Goal: Information Seeking & Learning: Check status

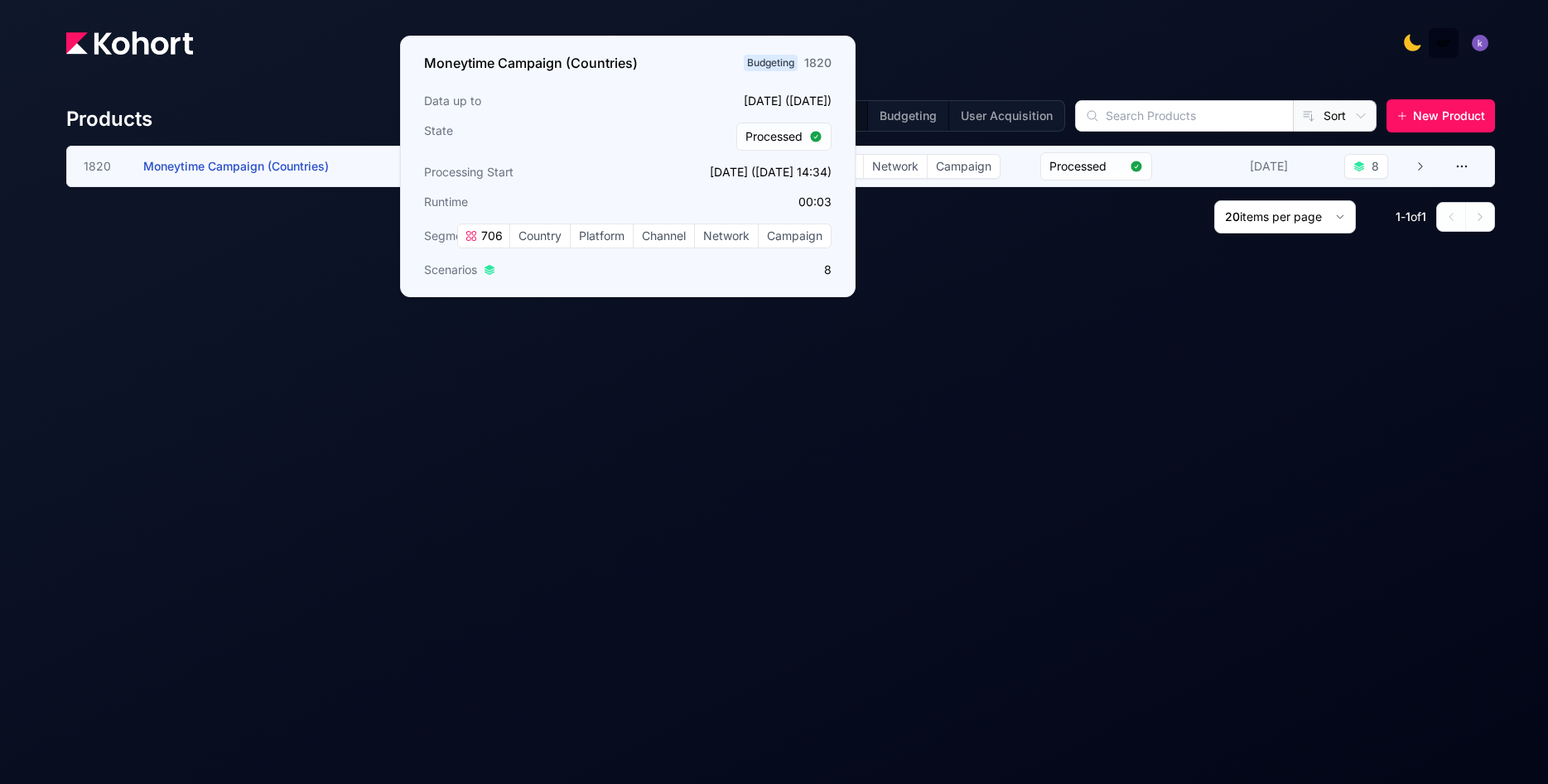
click at [303, 162] on span "Moneytime Campaign (Countries)" at bounding box center [236, 166] width 186 height 14
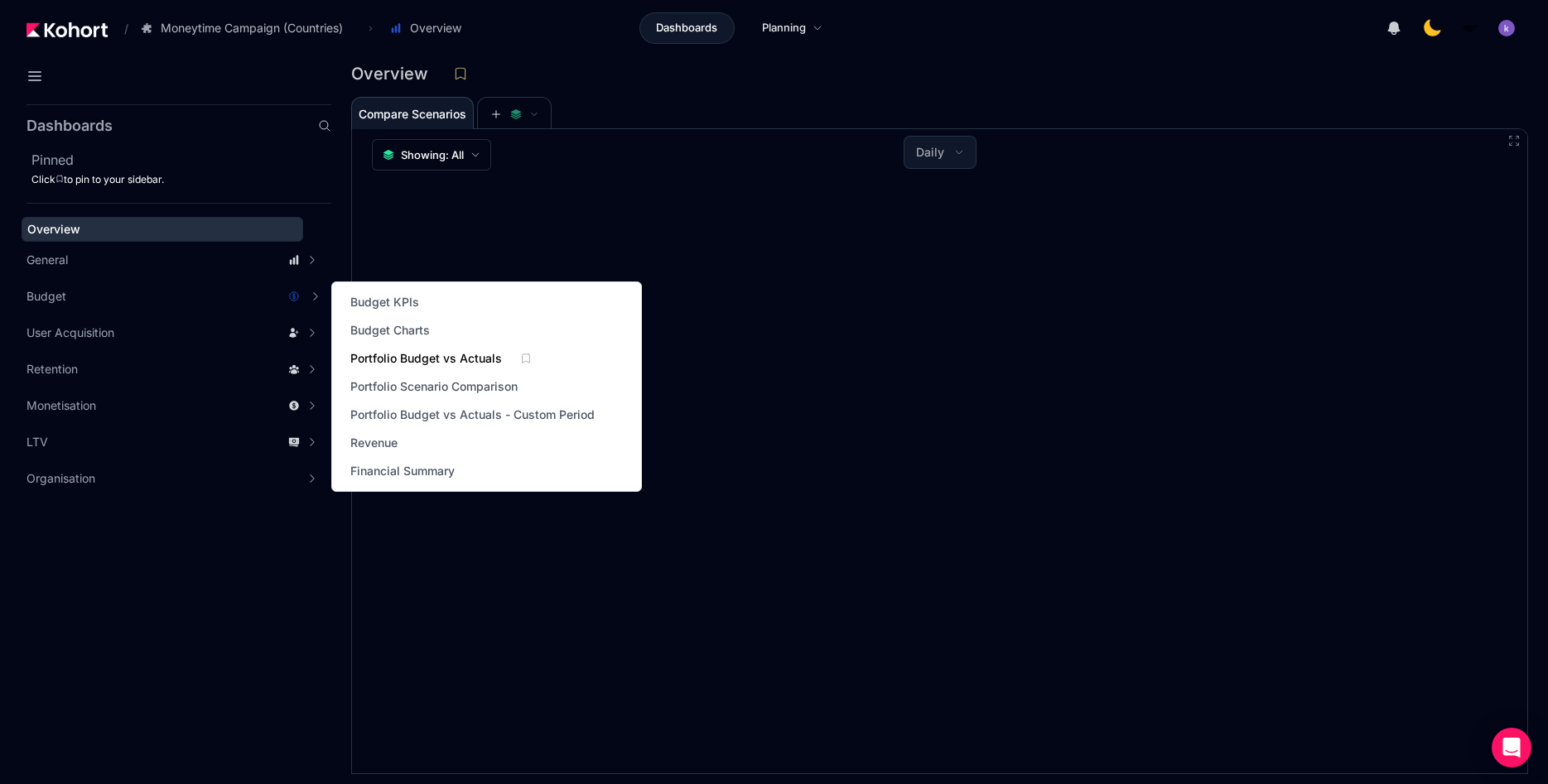
click at [411, 362] on span "Portfolio Budget vs Actuals" at bounding box center [426, 359] width 151 height 16
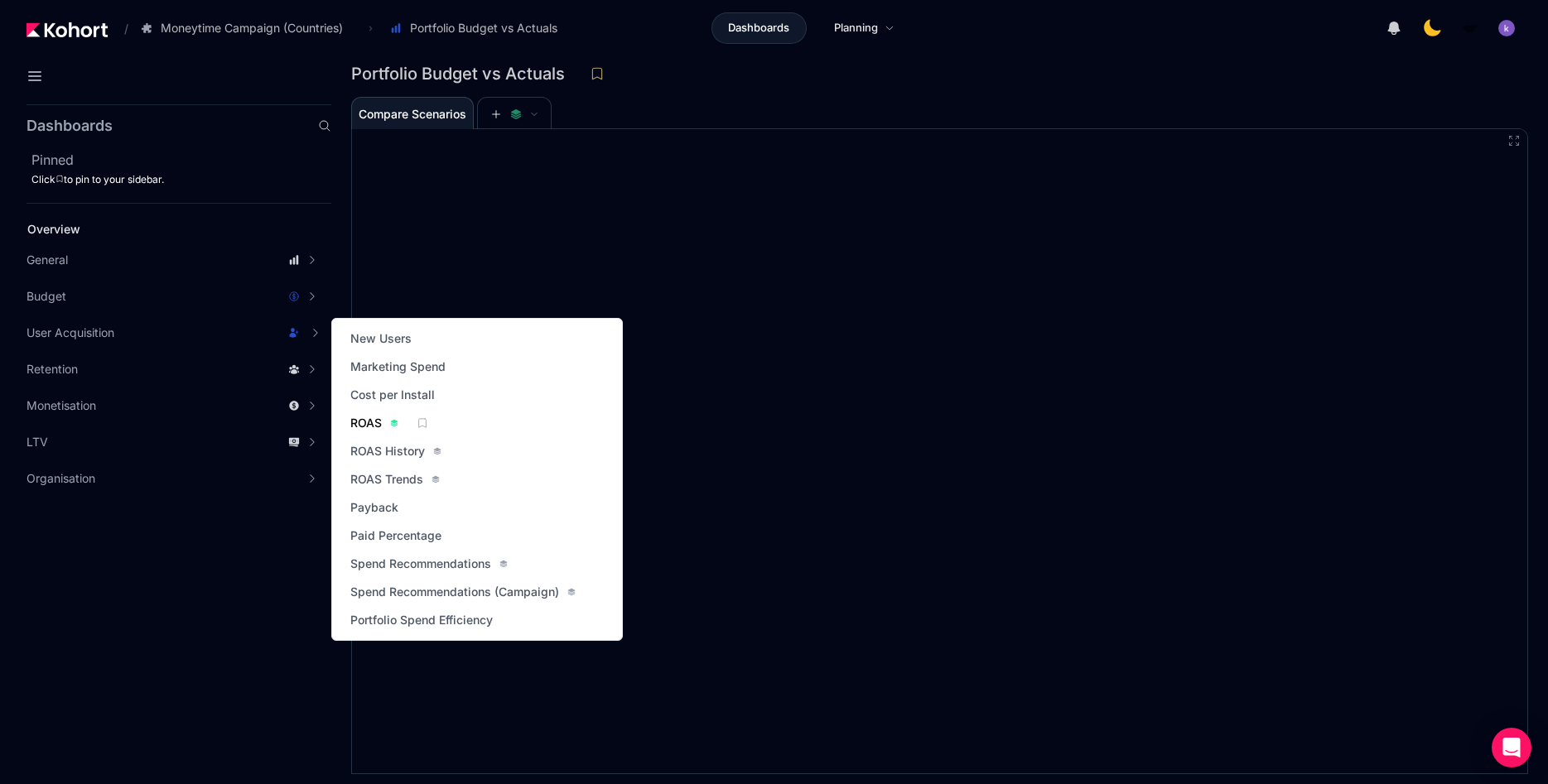
click at [355, 422] on span "ROAS" at bounding box center [366, 423] width 32 height 16
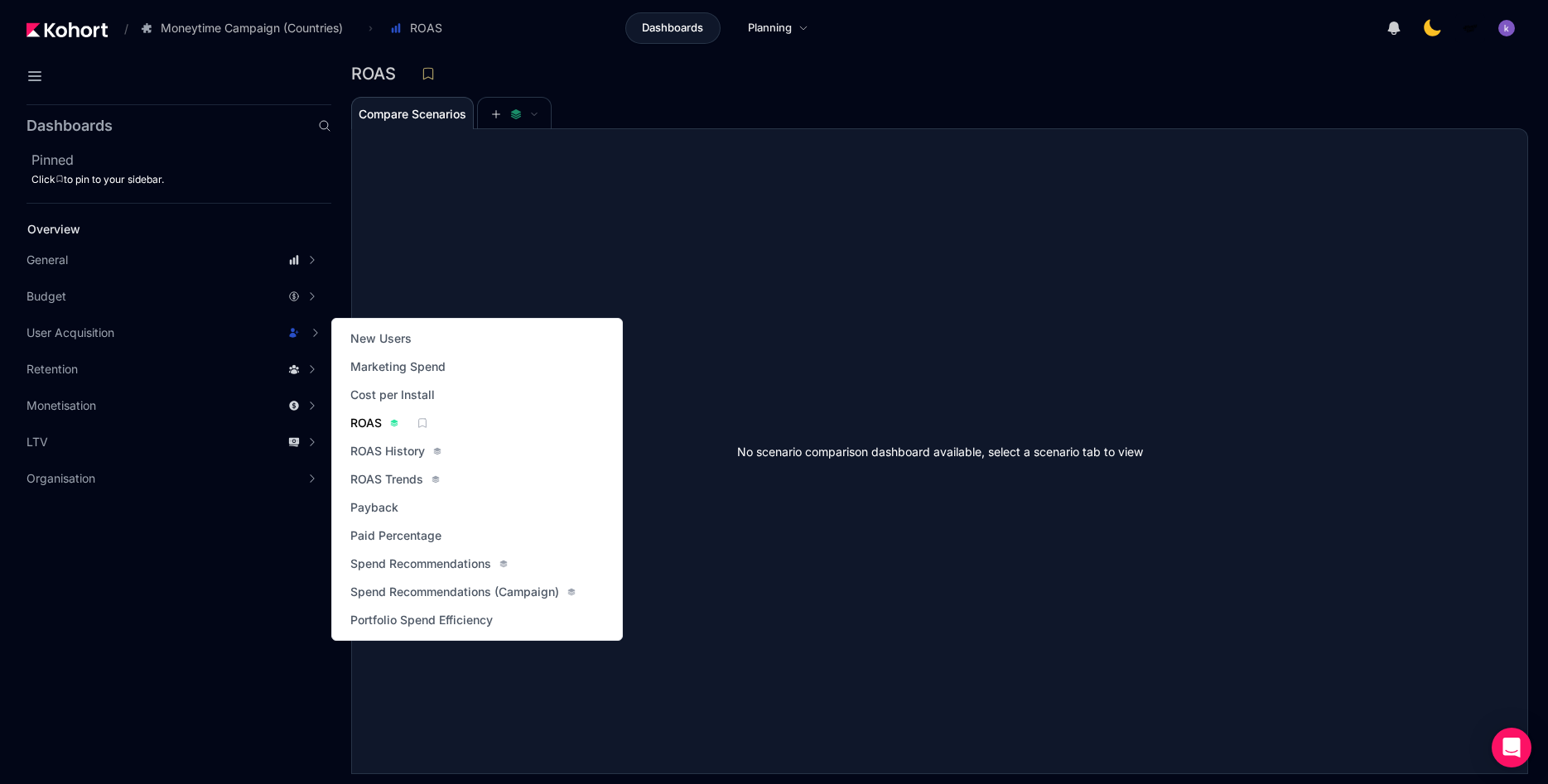
click at [359, 421] on span "ROAS" at bounding box center [366, 423] width 32 height 16
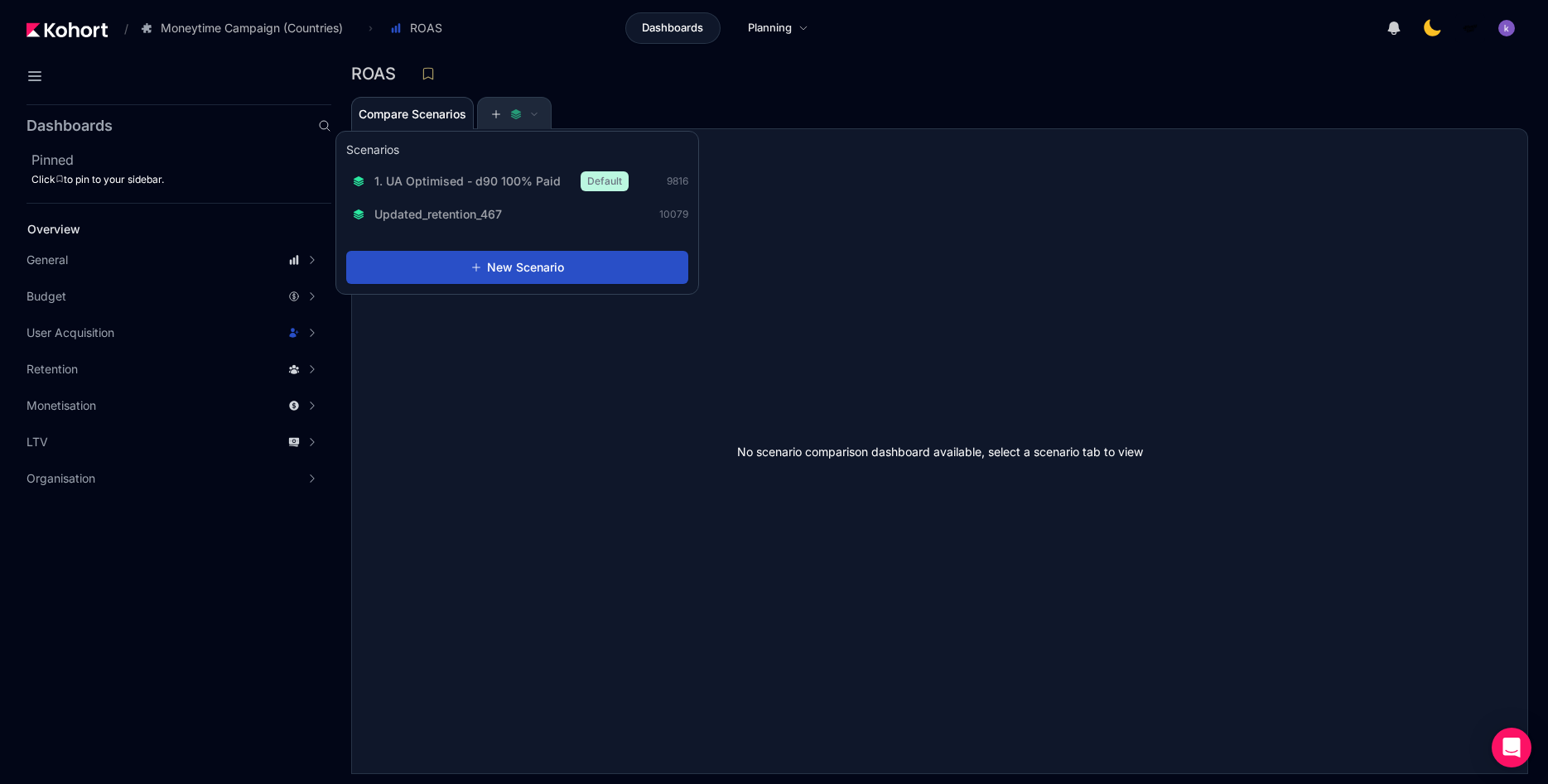
click at [507, 114] on span at bounding box center [514, 114] width 48 height 12
click at [510, 168] on button "1. UA Optimised - d90 100% Paid Default" at bounding box center [490, 181] width 289 height 30
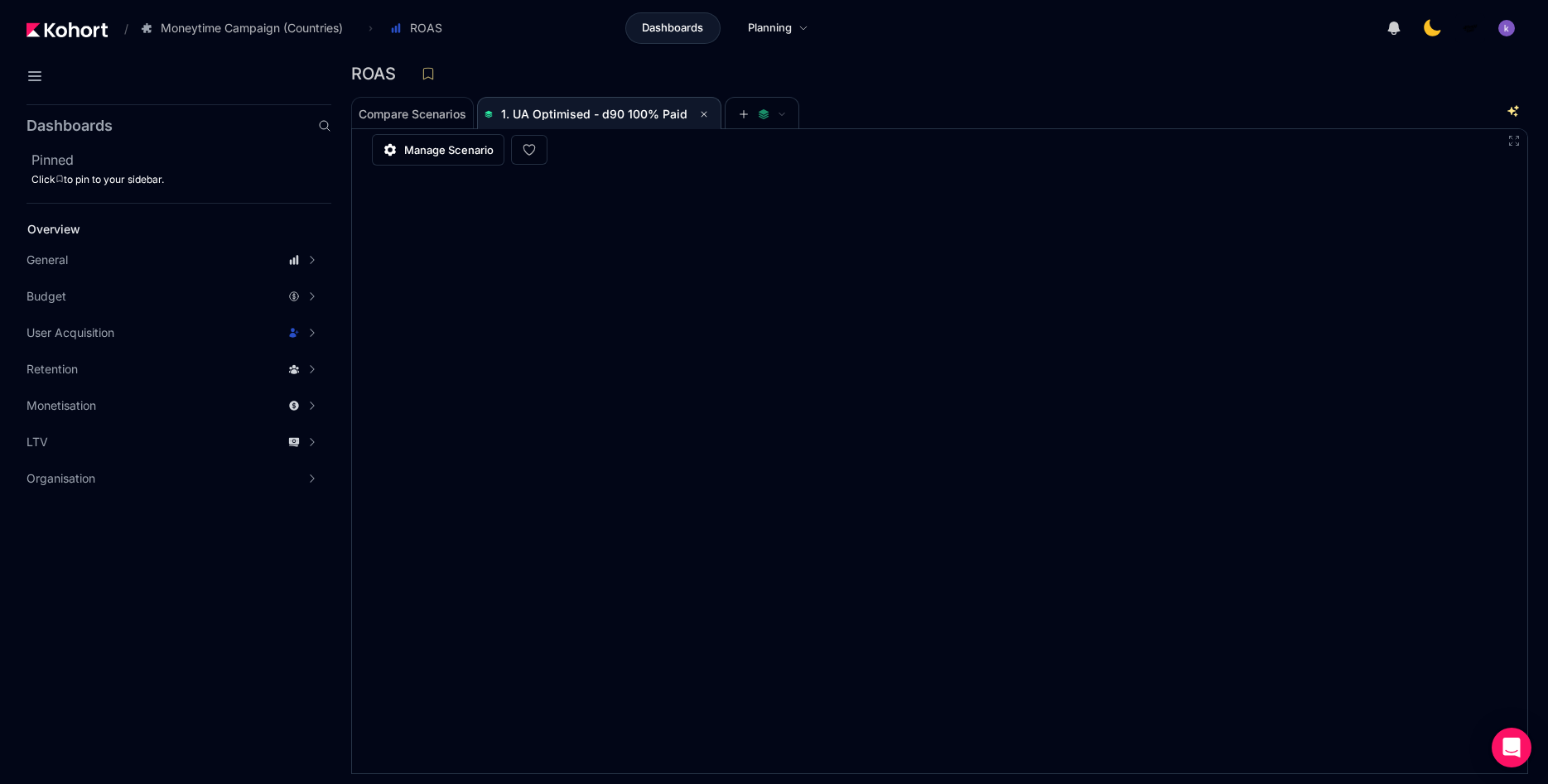
click at [1001, 93] on div "ROAS" at bounding box center [939, 78] width 1177 height 35
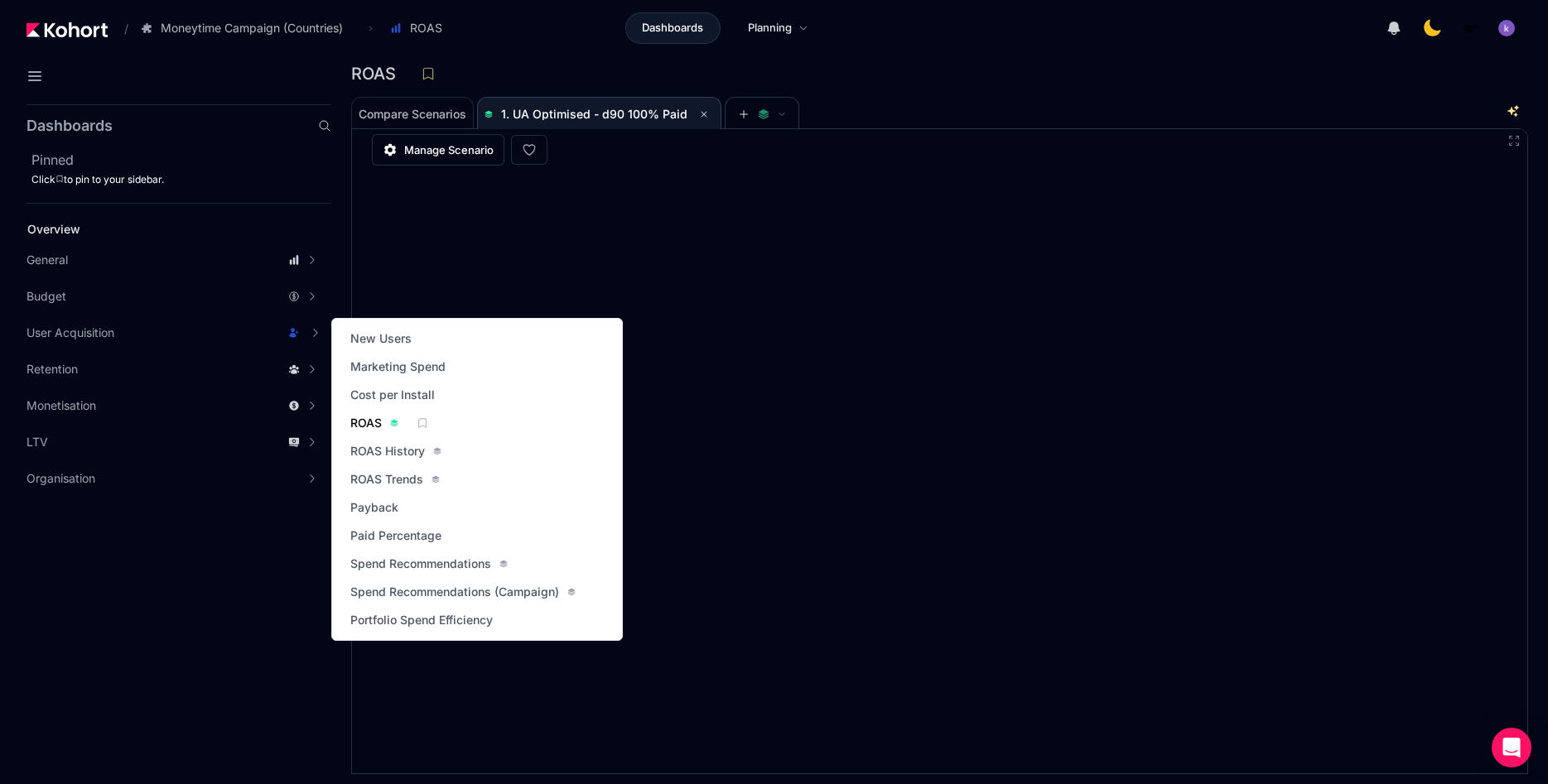
click at [362, 432] on link "ROAS" at bounding box center [374, 423] width 58 height 23
